Goal: Task Accomplishment & Management: Use online tool/utility

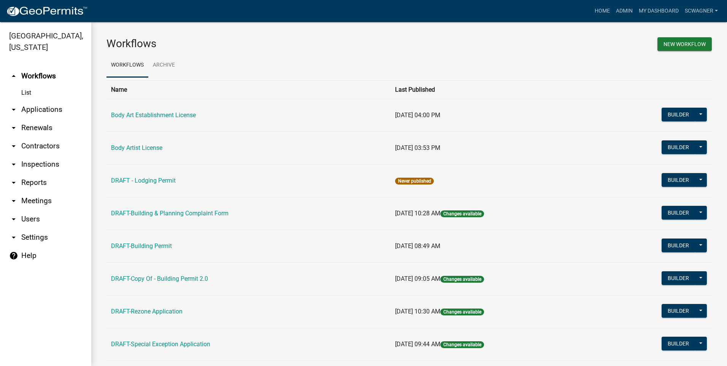
click at [49, 106] on link "arrow_drop_down Applications" at bounding box center [45, 109] width 91 height 18
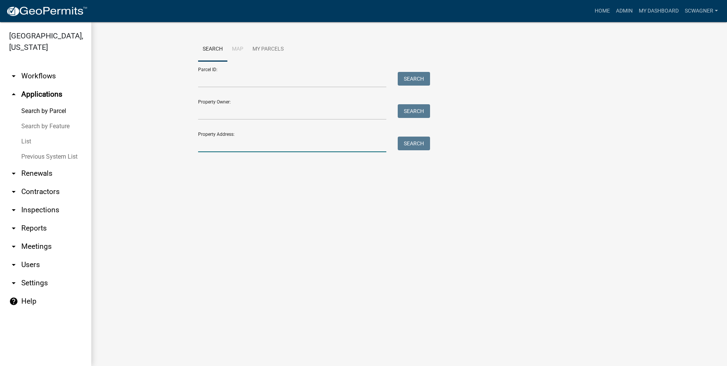
click at [212, 146] on input "Property Address:" at bounding box center [292, 144] width 188 height 16
type input "8700"
click at [412, 139] on button "Search" at bounding box center [414, 143] width 32 height 14
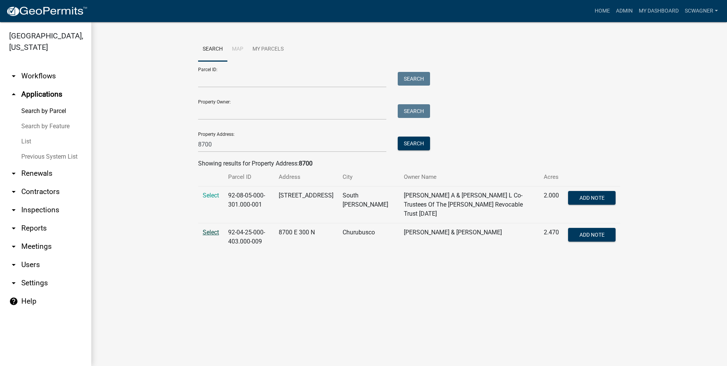
click at [212, 228] on span "Select" at bounding box center [211, 231] width 16 height 7
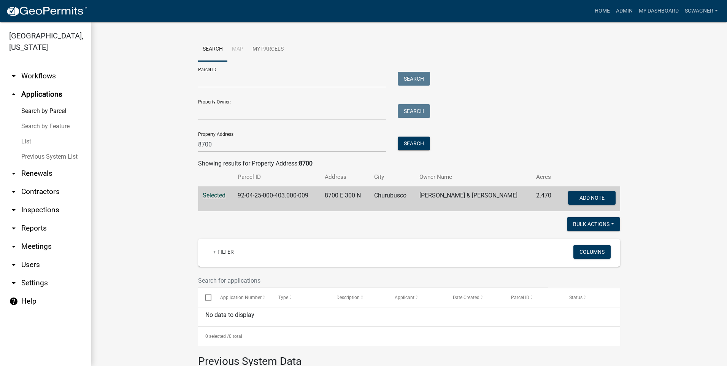
click at [67, 155] on link "Previous System List" at bounding box center [45, 156] width 91 height 15
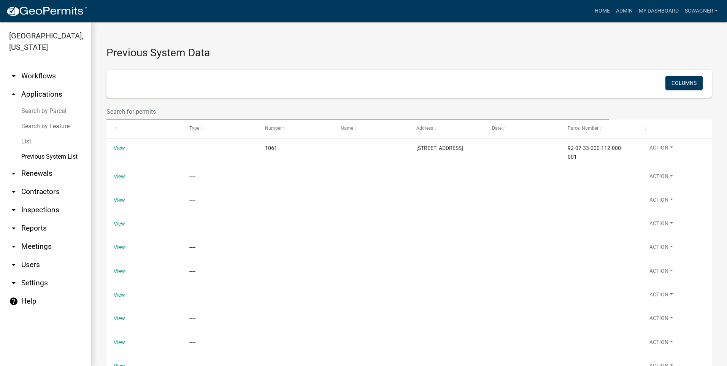
click at [156, 111] on input "text" at bounding box center [357, 112] width 502 height 16
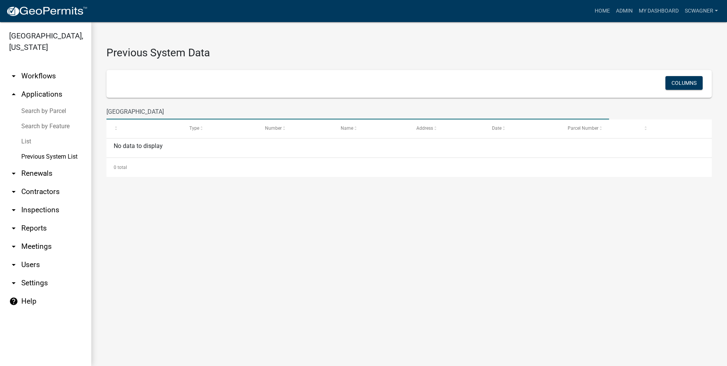
type input "[GEOGRAPHIC_DATA]"
